Goal: Information Seeking & Learning: Learn about a topic

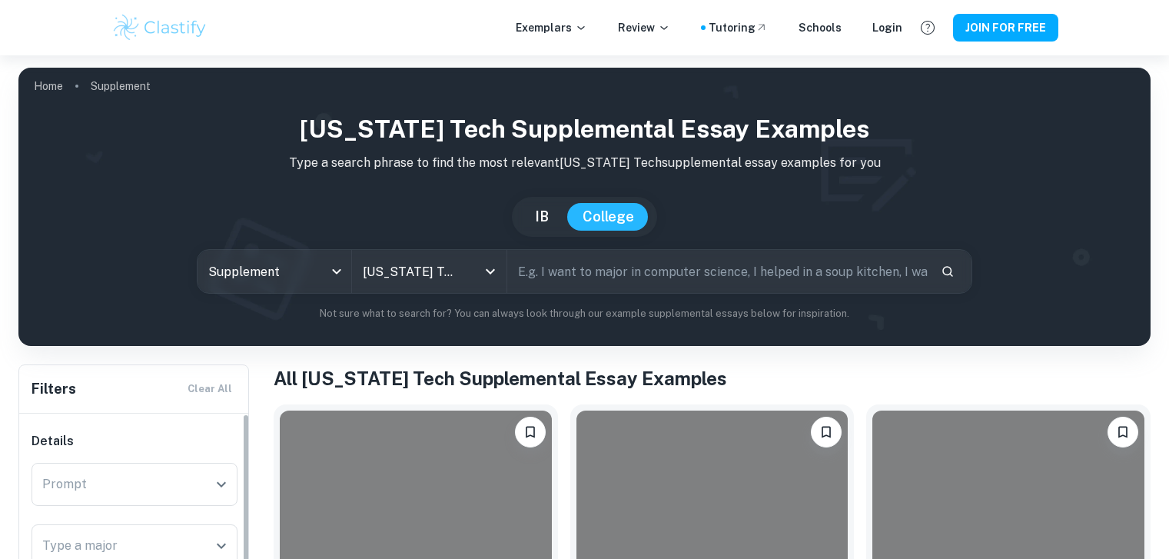
click at [217, 463] on div "Prompt" at bounding box center [135, 484] width 206 height 43
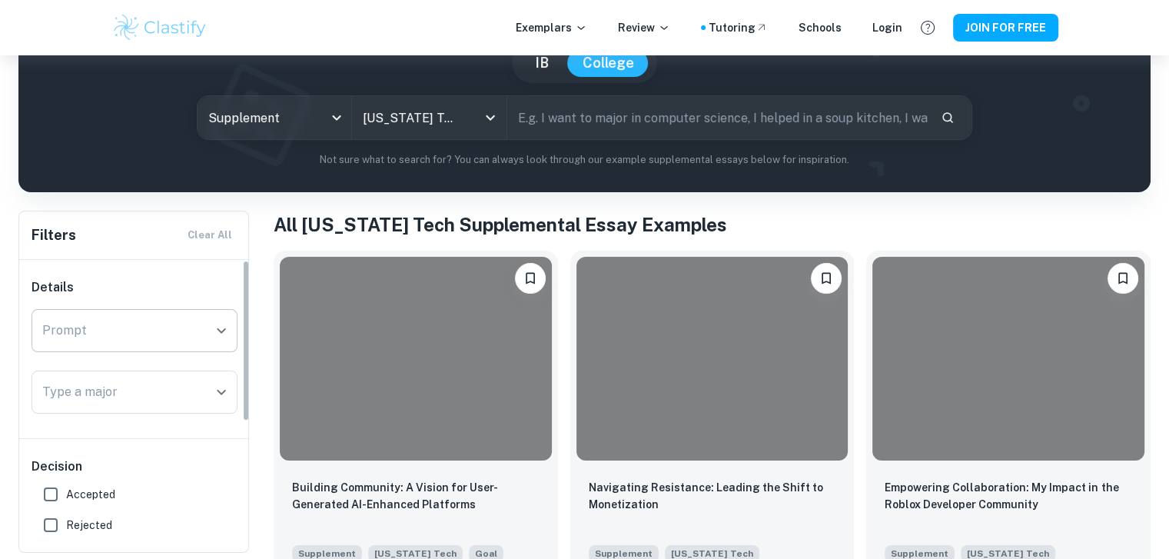
scroll to position [154, 0]
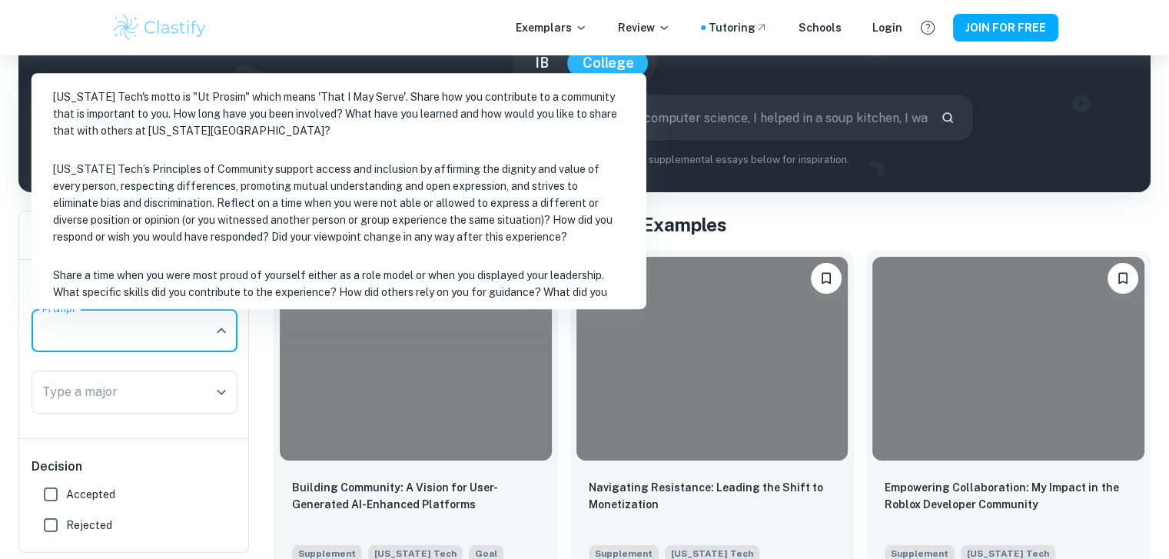
click at [282, 108] on li "[US_STATE] Tech's motto is "Ut Prosim" which means 'That I May Serve'. Share ho…" at bounding box center [339, 113] width 602 height 69
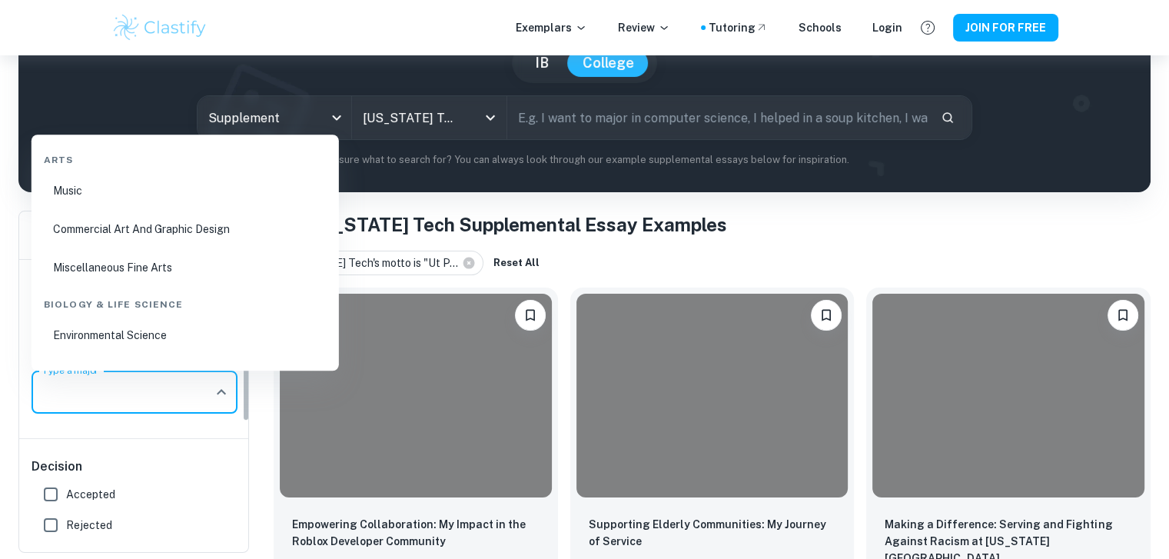
click at [161, 390] on input "Type a major" at bounding box center [122, 391] width 169 height 29
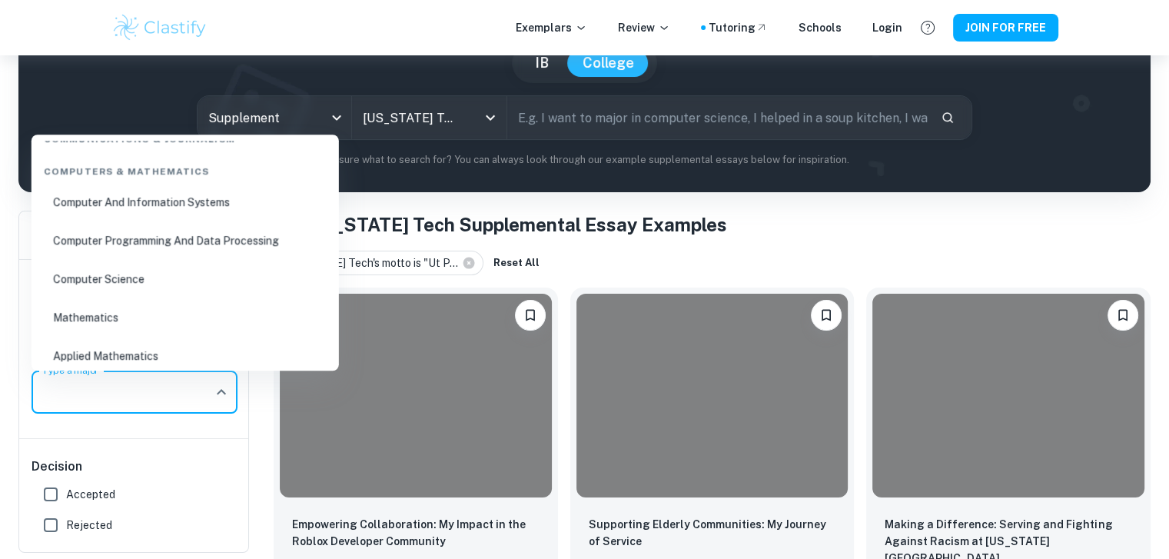
scroll to position [768, 0]
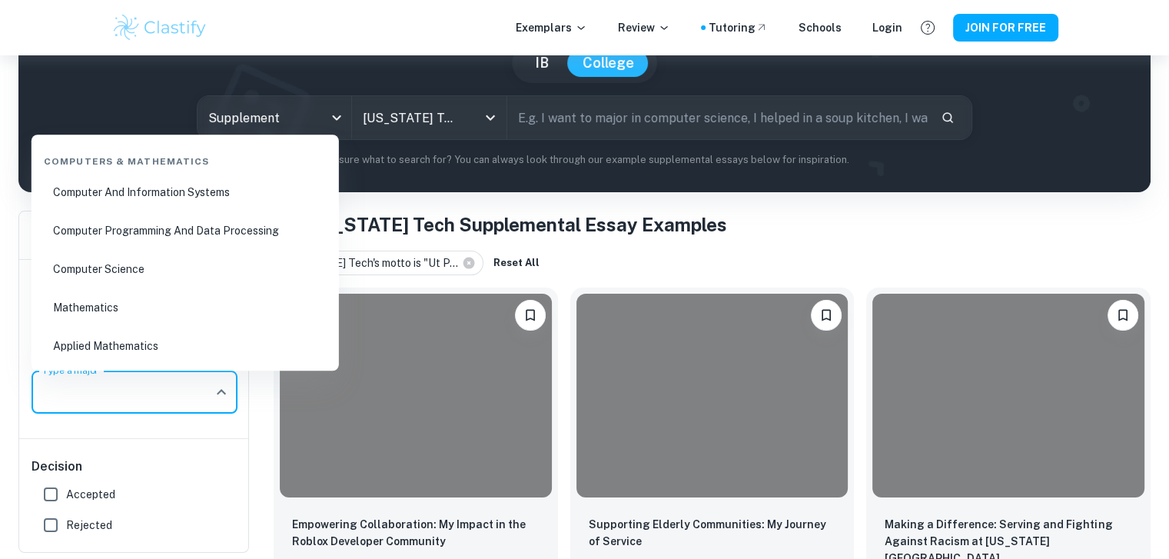
click at [190, 265] on li "Computer Science" at bounding box center [185, 268] width 295 height 35
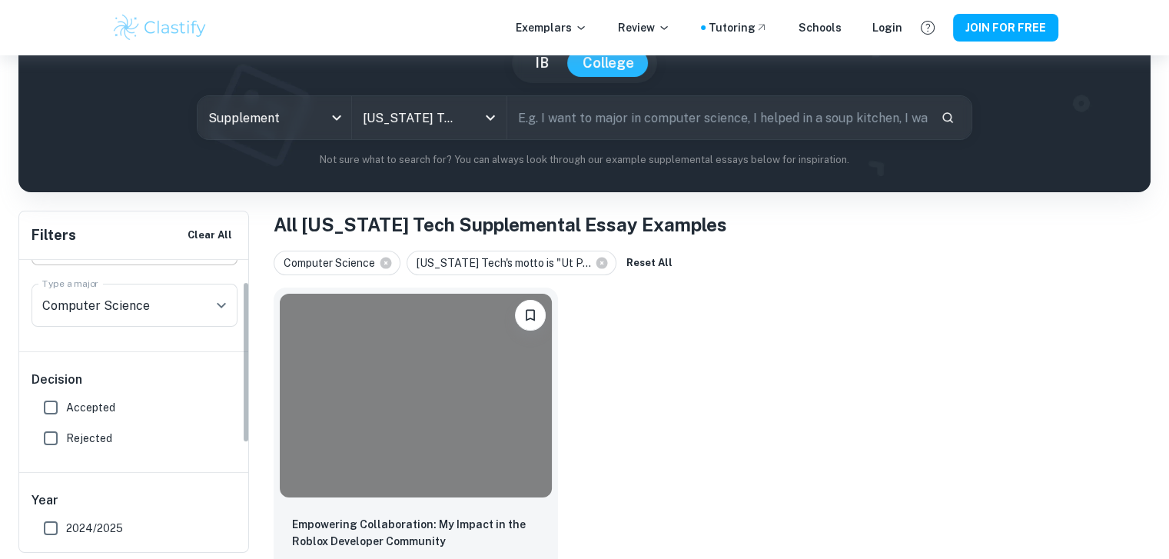
scroll to position [154, 0]
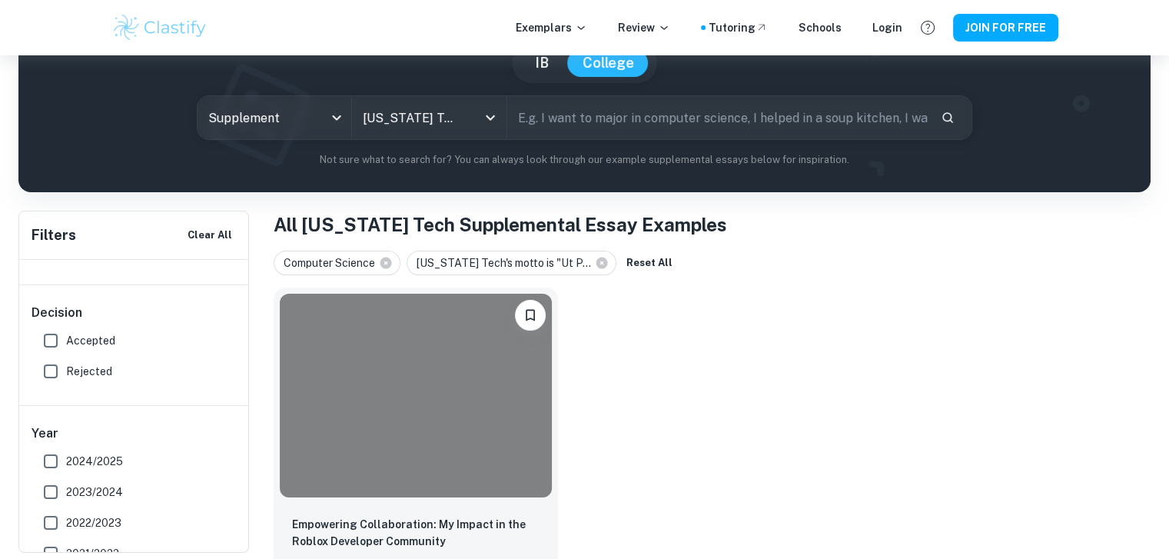
click at [87, 336] on span "Accepted" at bounding box center [90, 340] width 49 height 17
click at [66, 336] on input "Accepted" at bounding box center [50, 340] width 31 height 31
checkbox input "true"
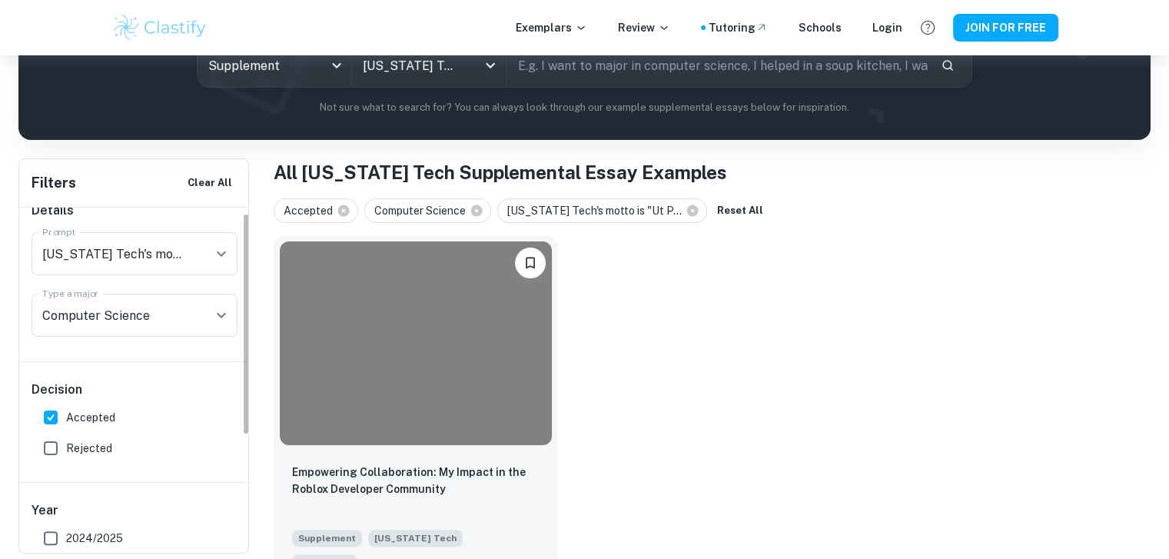
scroll to position [0, 0]
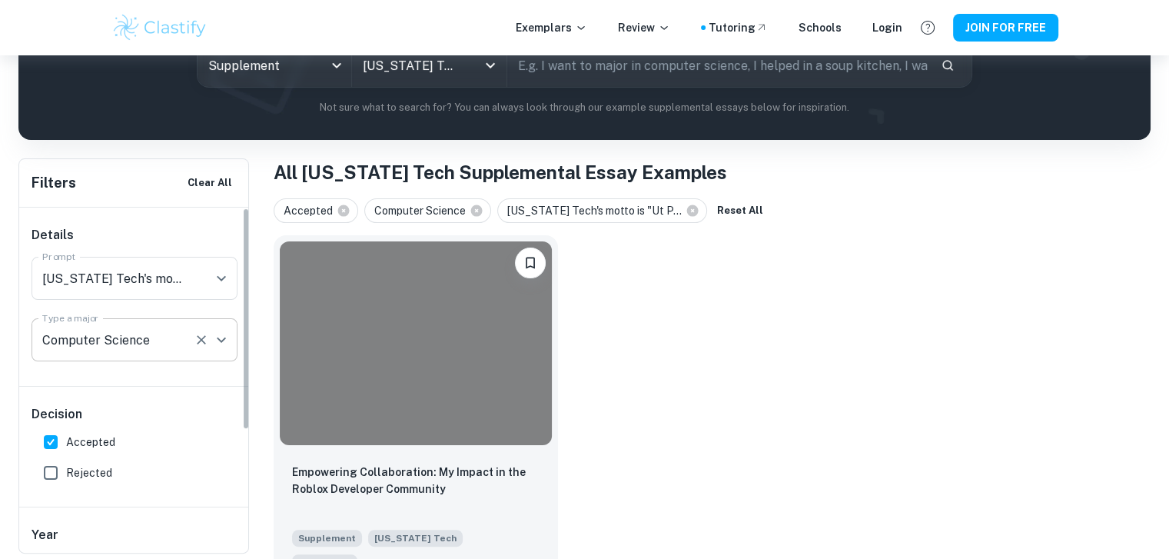
click at [128, 343] on input "Type a major" at bounding box center [112, 339] width 149 height 29
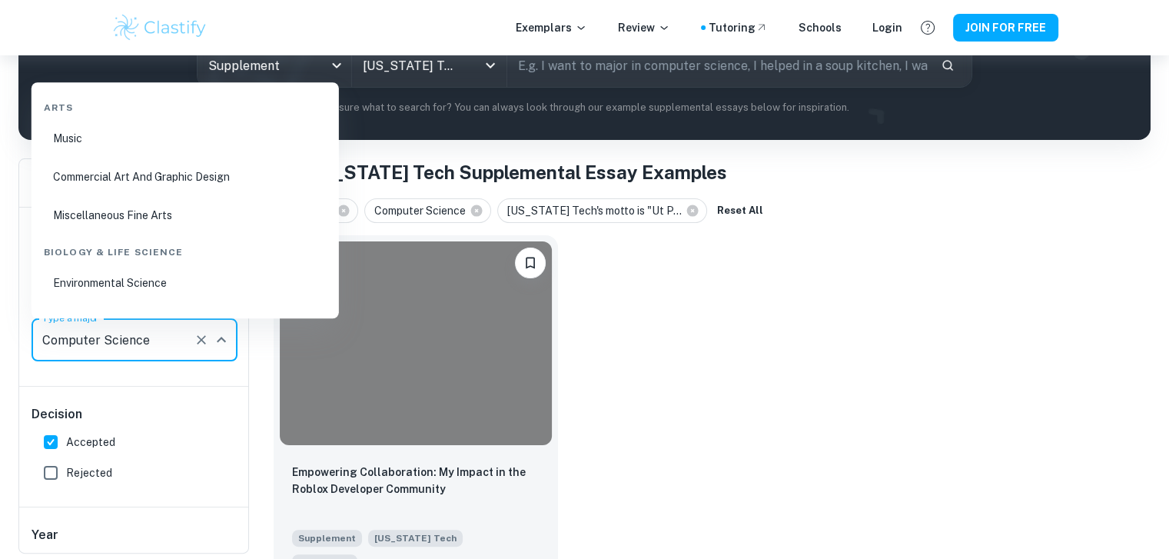
scroll to position [685, 0]
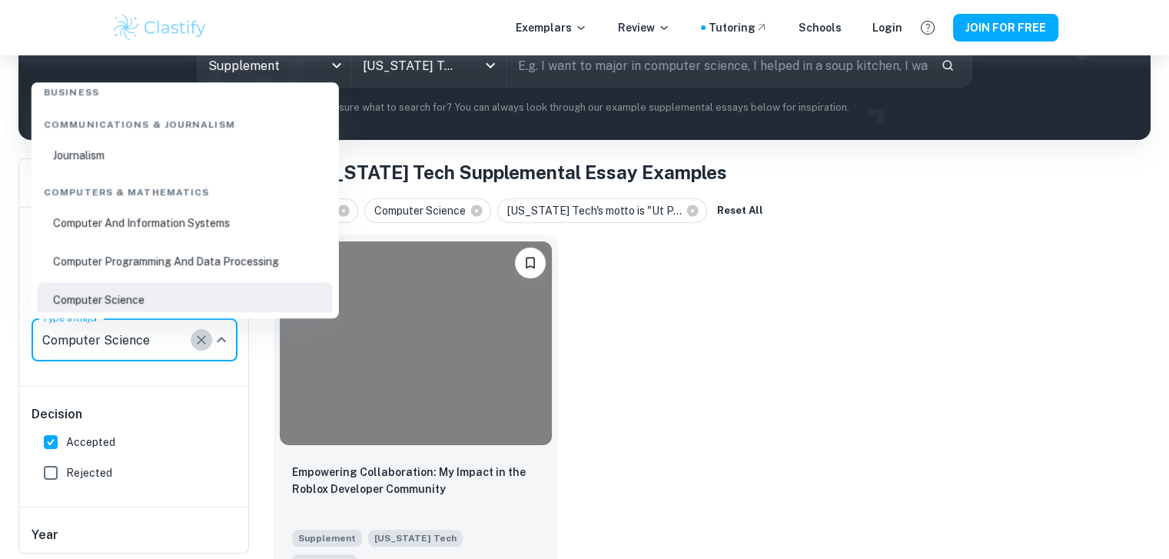
click at [201, 341] on icon "Clear" at bounding box center [201, 339] width 15 height 15
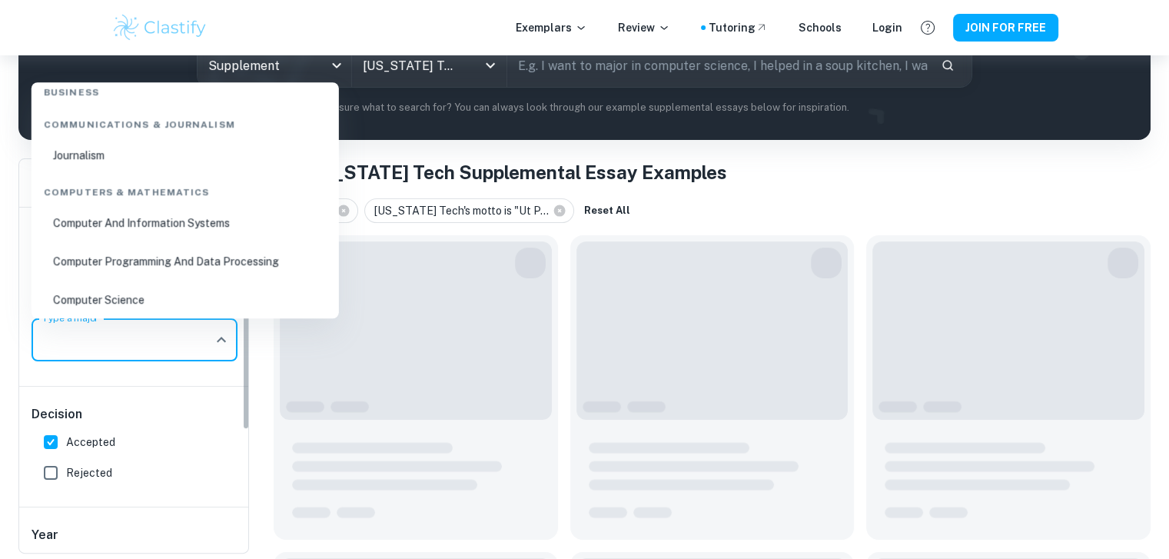
scroll to position [0, 0]
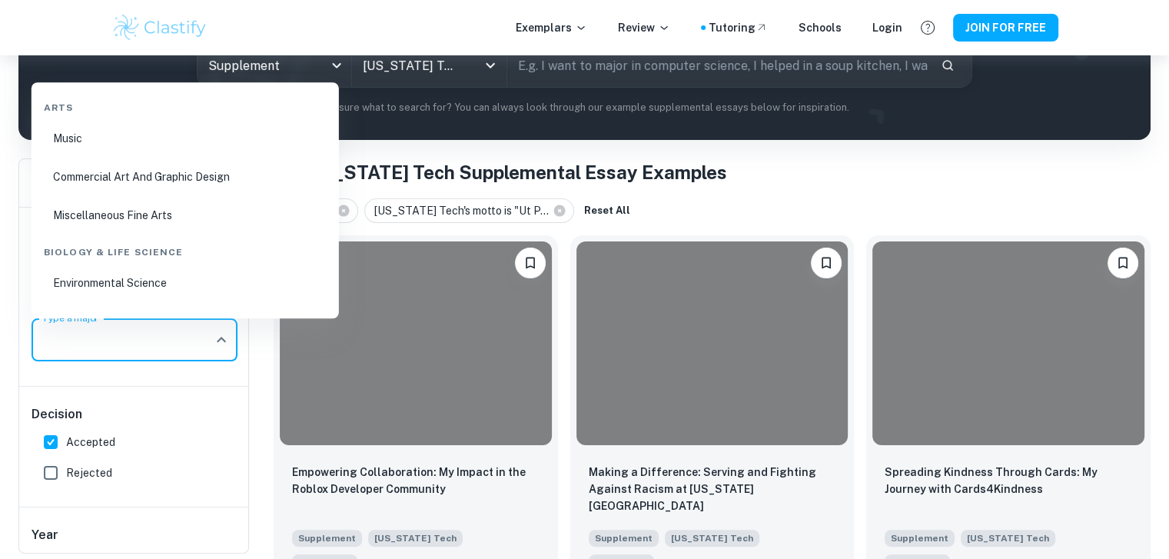
click at [254, 402] on div "Filters Clear All Details Prompt Prompt Type a major Type a major Decision Acce…" at bounding box center [584, 550] width 1132 height 785
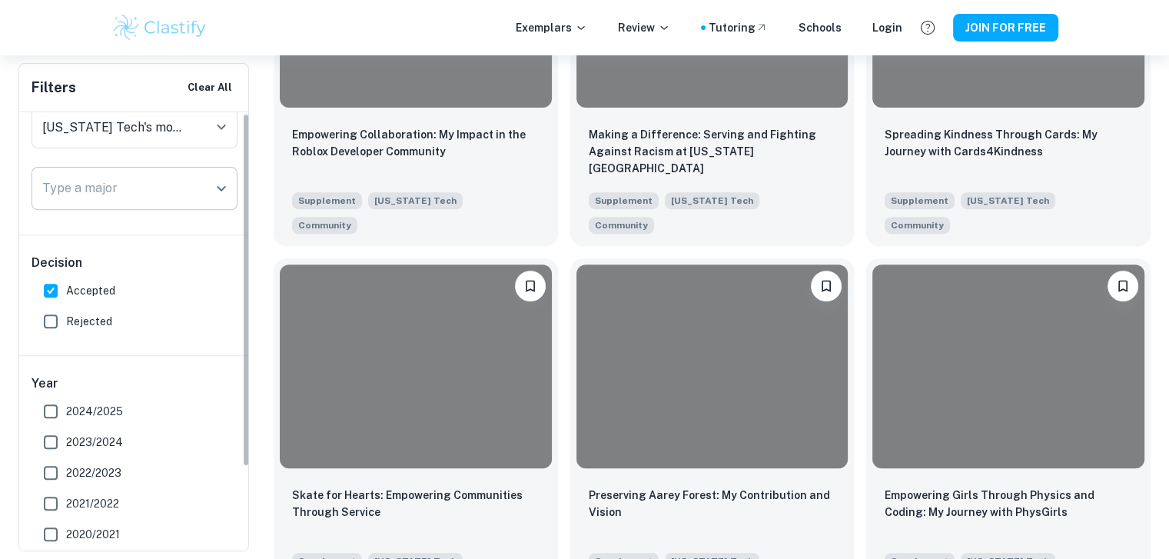
scroll to position [122, 0]
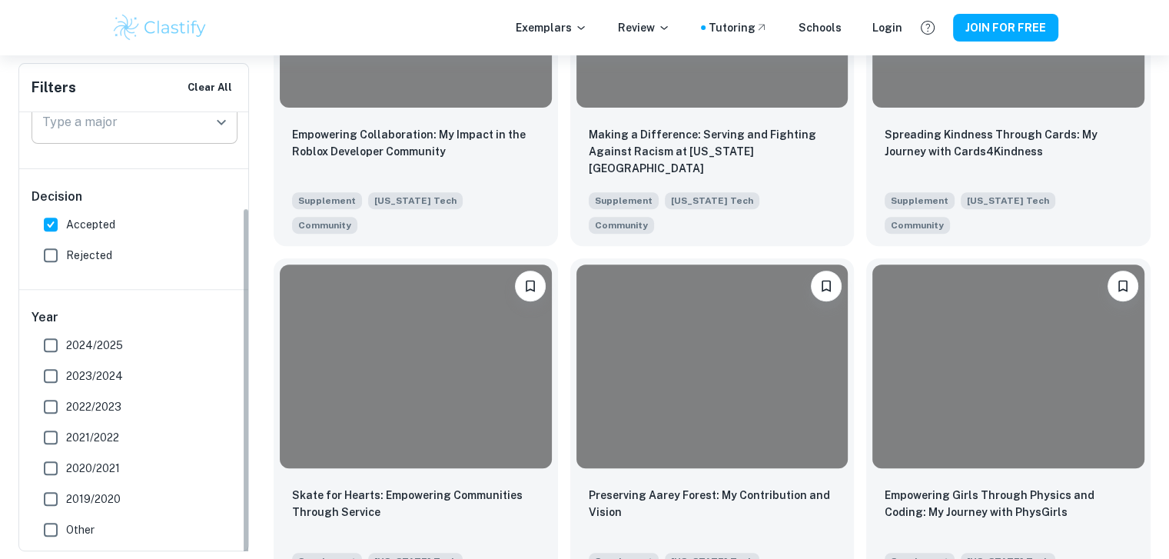
click at [91, 330] on label "2024/2025" at bounding box center [130, 345] width 190 height 31
click at [66, 330] on input "2024/2025" at bounding box center [50, 345] width 31 height 31
checkbox input "true"
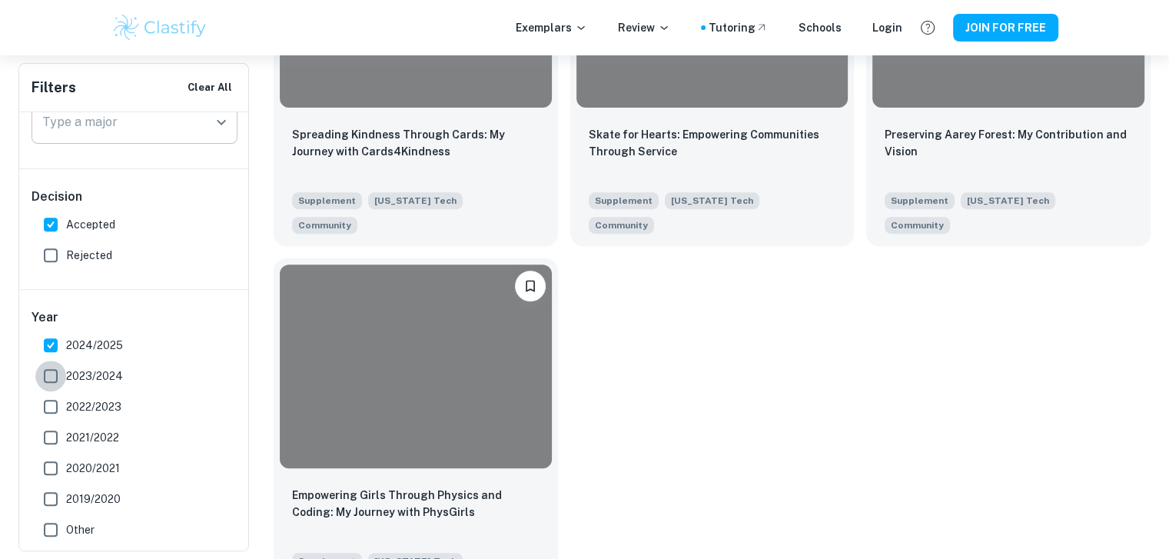
click at [48, 377] on input "2023/2024" at bounding box center [50, 375] width 31 height 31
checkbox input "true"
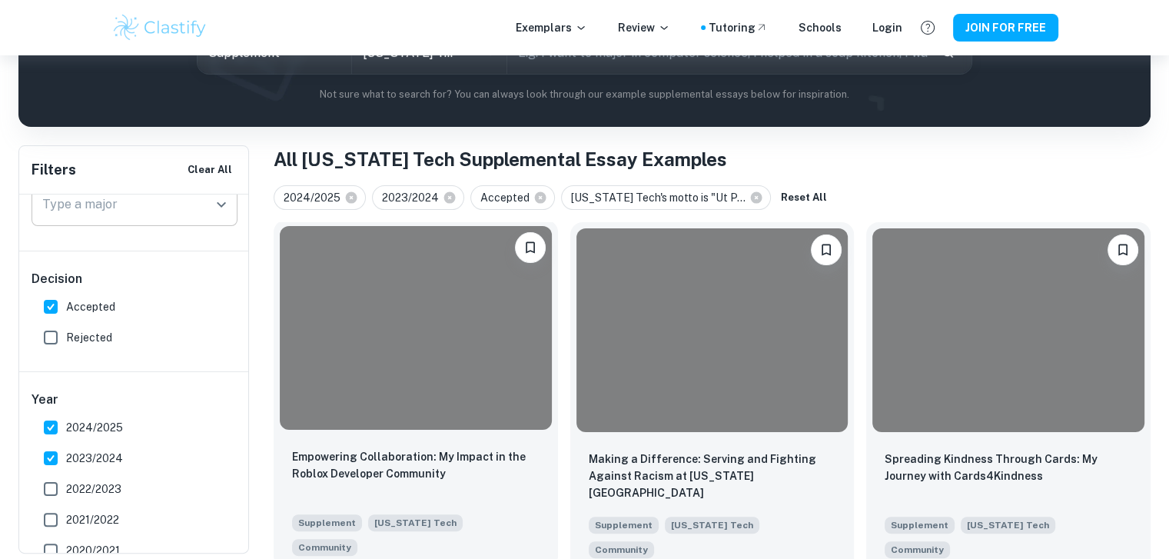
scroll to position [236, 0]
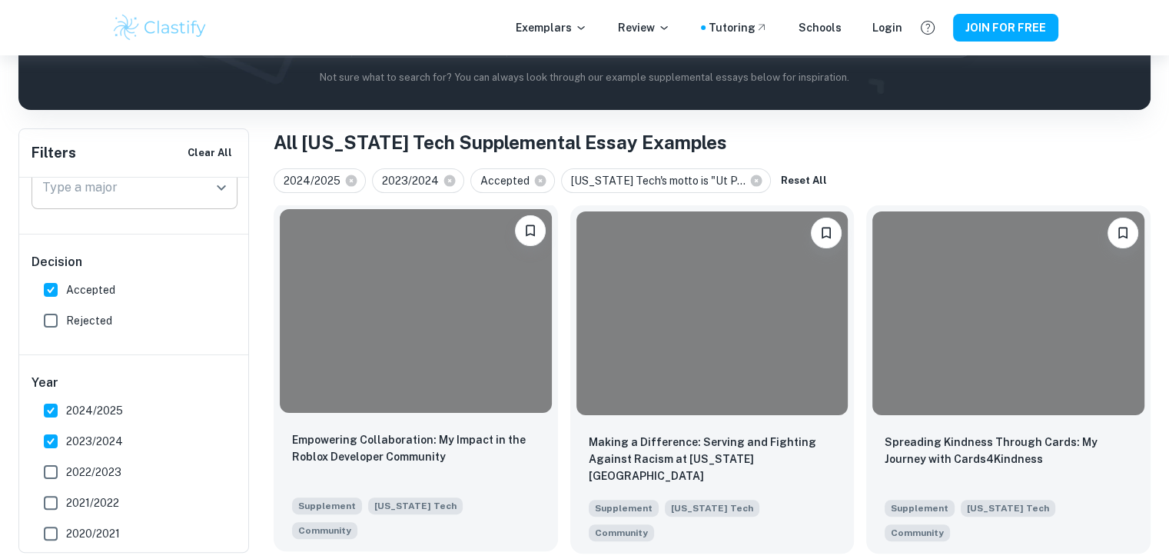
click at [373, 340] on div at bounding box center [416, 311] width 272 height 204
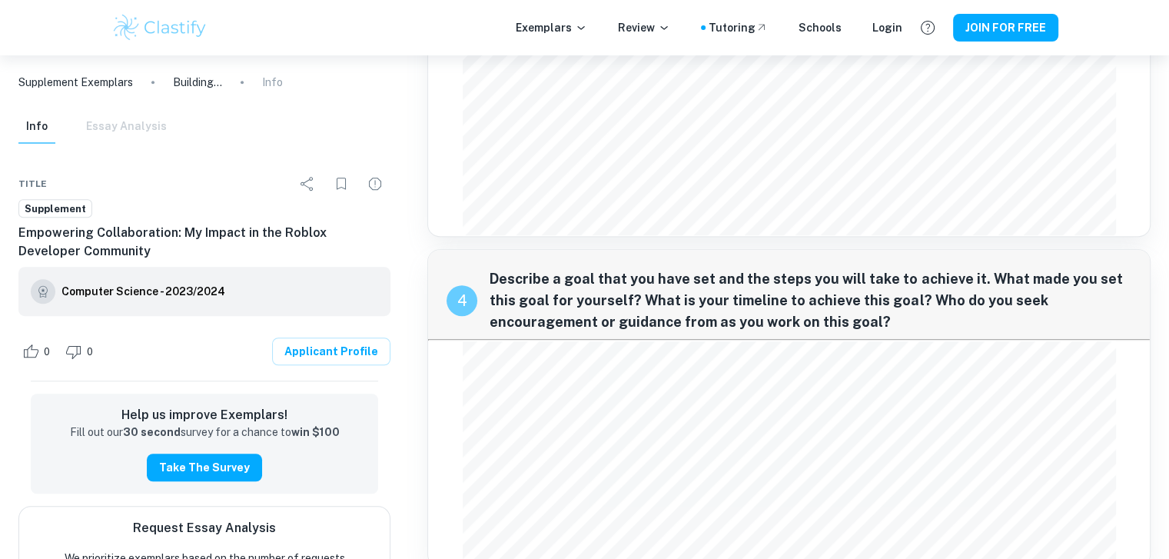
scroll to position [930, 0]
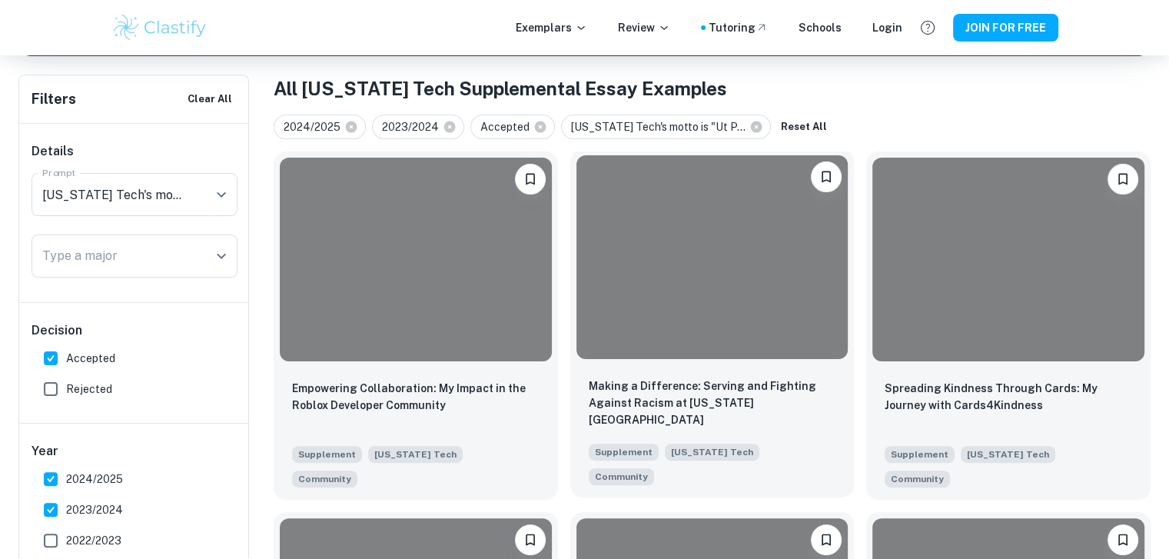
scroll to position [307, 0]
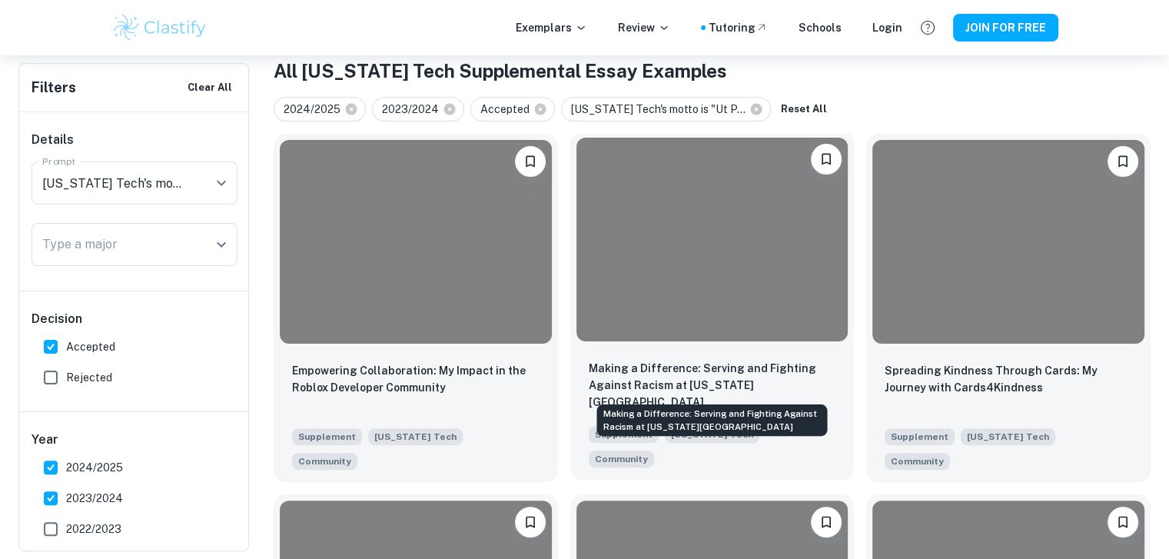
click at [618, 366] on p "Making a Difference: Serving and Fighting Against Racism at [US_STATE][GEOGRAPH…" at bounding box center [712, 385] width 247 height 51
